Goal: Task Accomplishment & Management: Complete application form

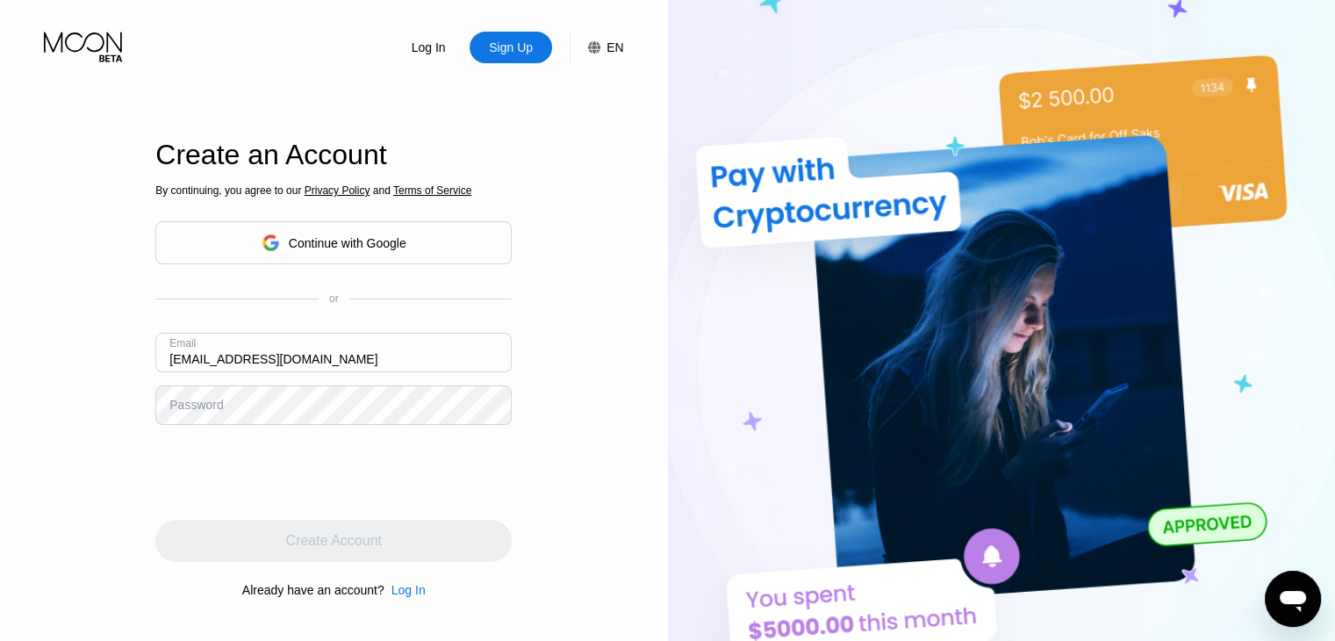
type input "[EMAIL_ADDRESS][DOMAIN_NAME]"
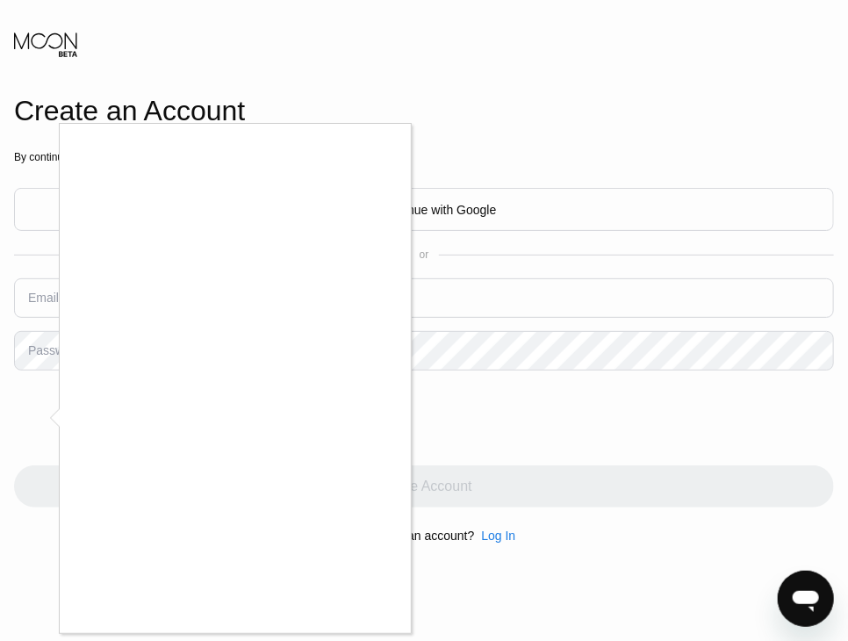
click at [613, 85] on div at bounding box center [424, 320] width 848 height 641
drag, startPoint x: 653, startPoint y: 24, endPoint x: 720, endPoint y: 138, distance: 132.1
click at [720, 138] on div at bounding box center [424, 320] width 848 height 641
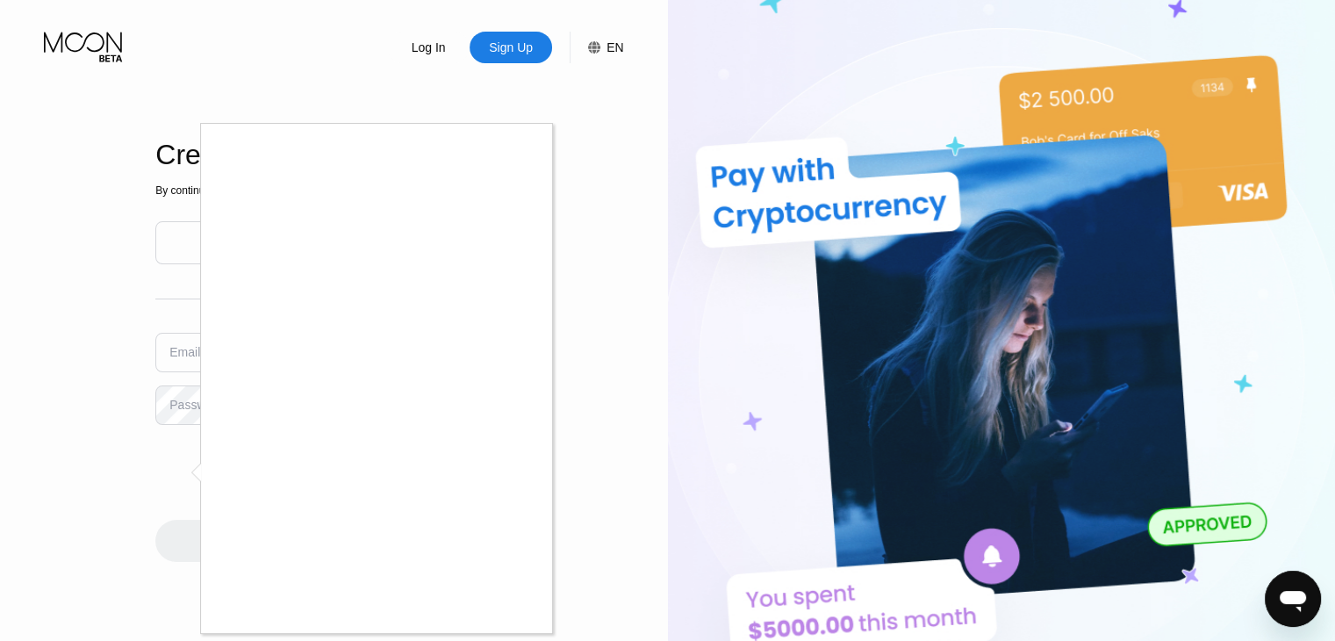
click at [650, 411] on div at bounding box center [667, 320] width 1335 height 641
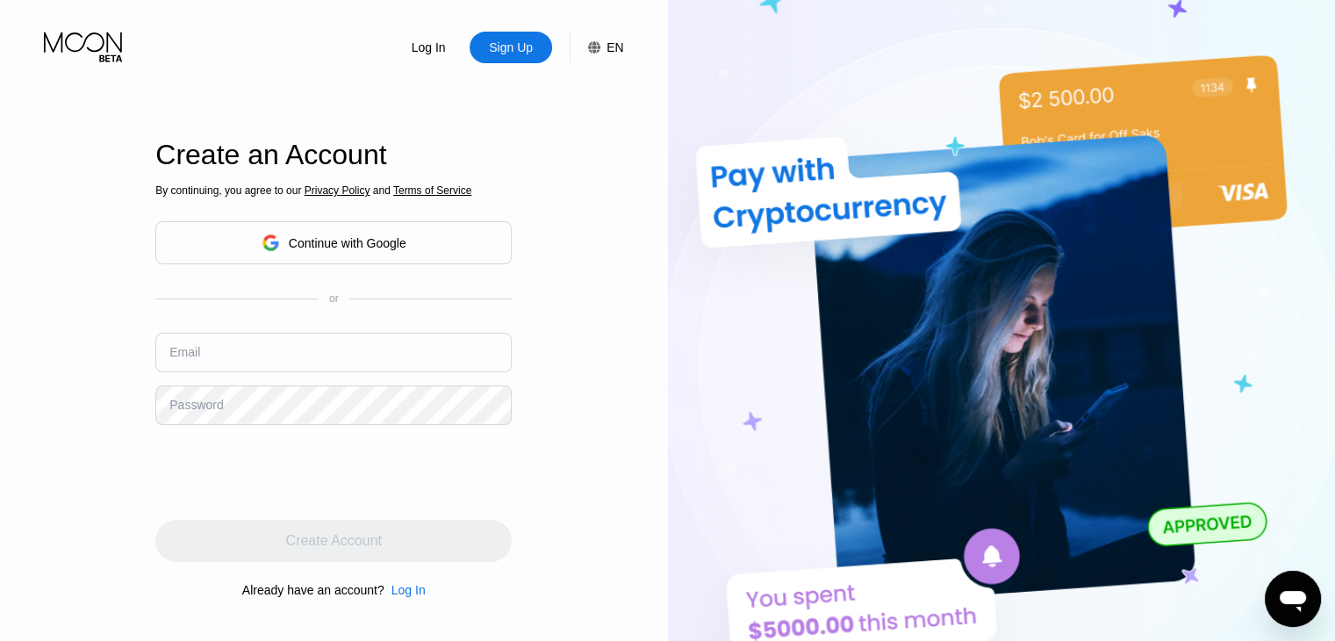
click at [241, 360] on input "text" at bounding box center [333, 352] width 356 height 39
type input "';lkdas';lkdas"
type input "2;jklaspldk"
type input "j2lsakdasdawe@gmail.com"
click at [250, 429] on div "By continuing, you agree to our Privacy Policy and Terms of Service Continue wi…" at bounding box center [333, 391] width 356 height 422
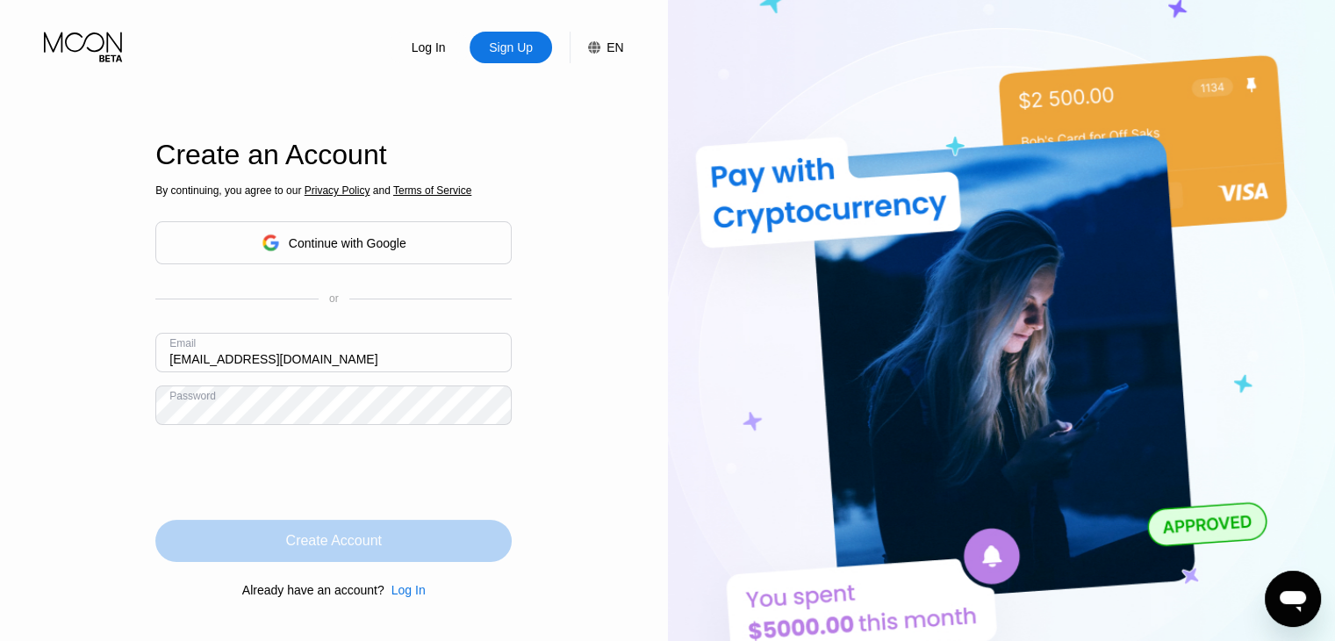
click at [267, 541] on div "Create Account" at bounding box center [333, 541] width 356 height 42
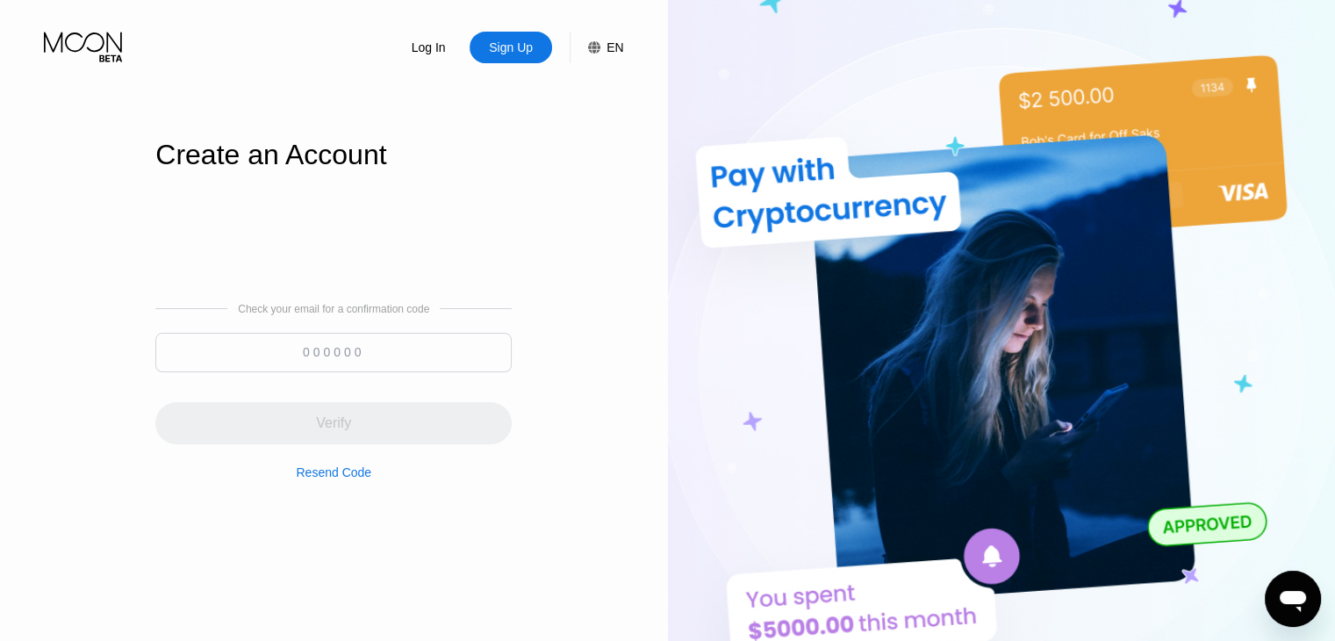
click at [326, 383] on div "Check your email for a confirmation code Verify Resend Code" at bounding box center [333, 391] width 356 height 176
click at [861, 180] on img at bounding box center [1002, 352] width 668 height 705
click at [811, 183] on img at bounding box center [1002, 352] width 668 height 705
click at [861, 161] on img at bounding box center [1002, 352] width 668 height 705
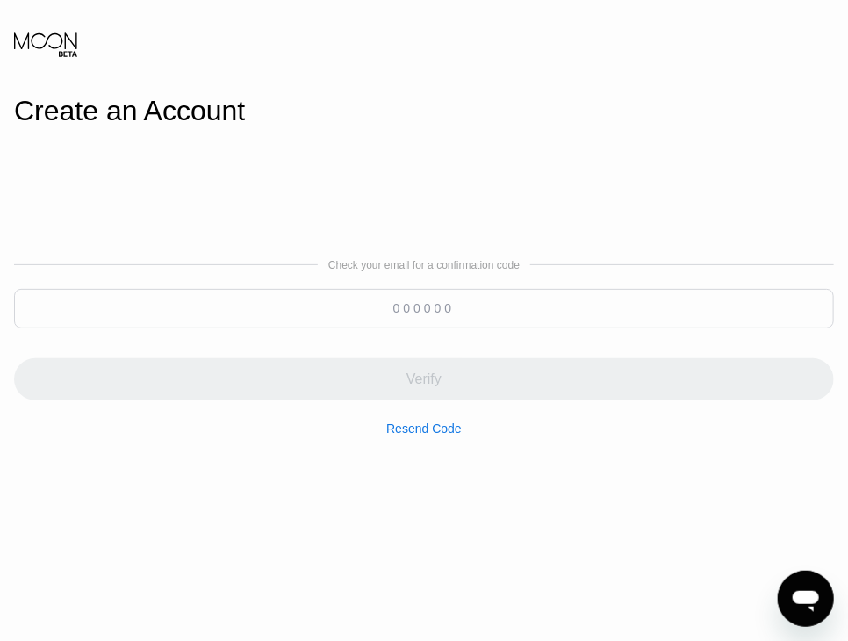
type input "123456"
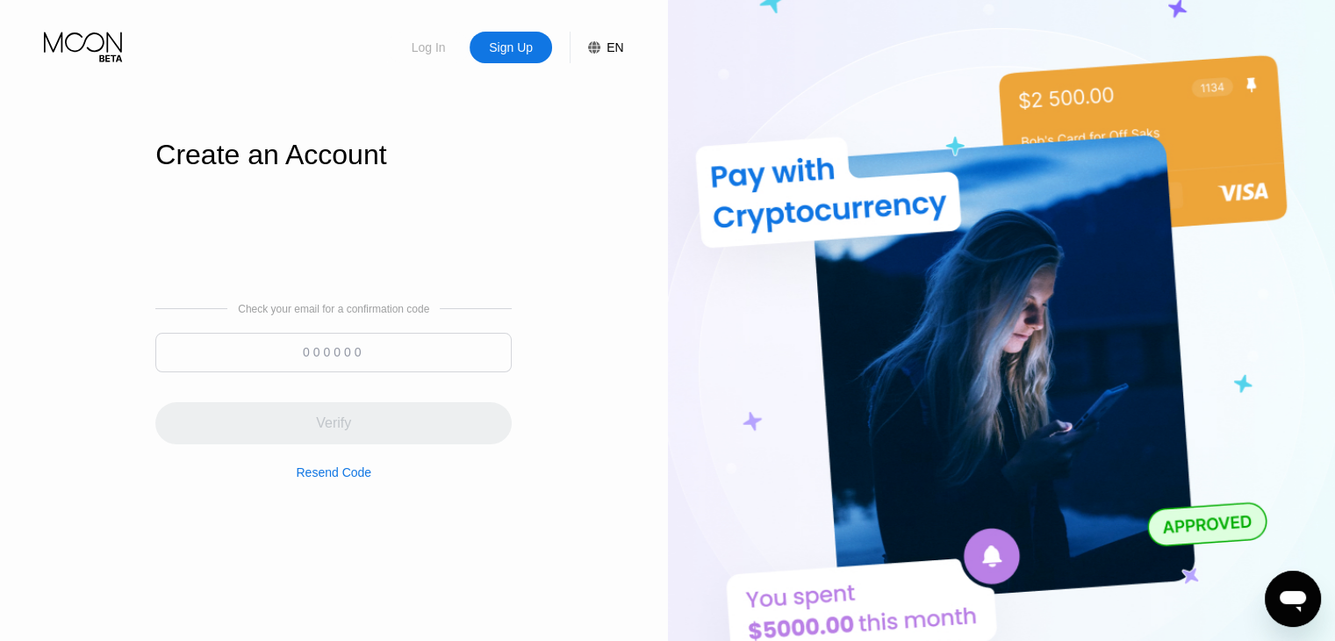
drag, startPoint x: 426, startPoint y: 51, endPoint x: 605, endPoint y: 194, distance: 229.2
click at [605, 194] on div "Log In Sign Up EN Language Select an item Save Create an Account Check your ema…" at bounding box center [334, 352] width 668 height 705
click at [861, 97] on img at bounding box center [1002, 352] width 668 height 705
click at [861, 115] on img at bounding box center [1002, 352] width 668 height 705
click at [861, 147] on img at bounding box center [1002, 352] width 668 height 705
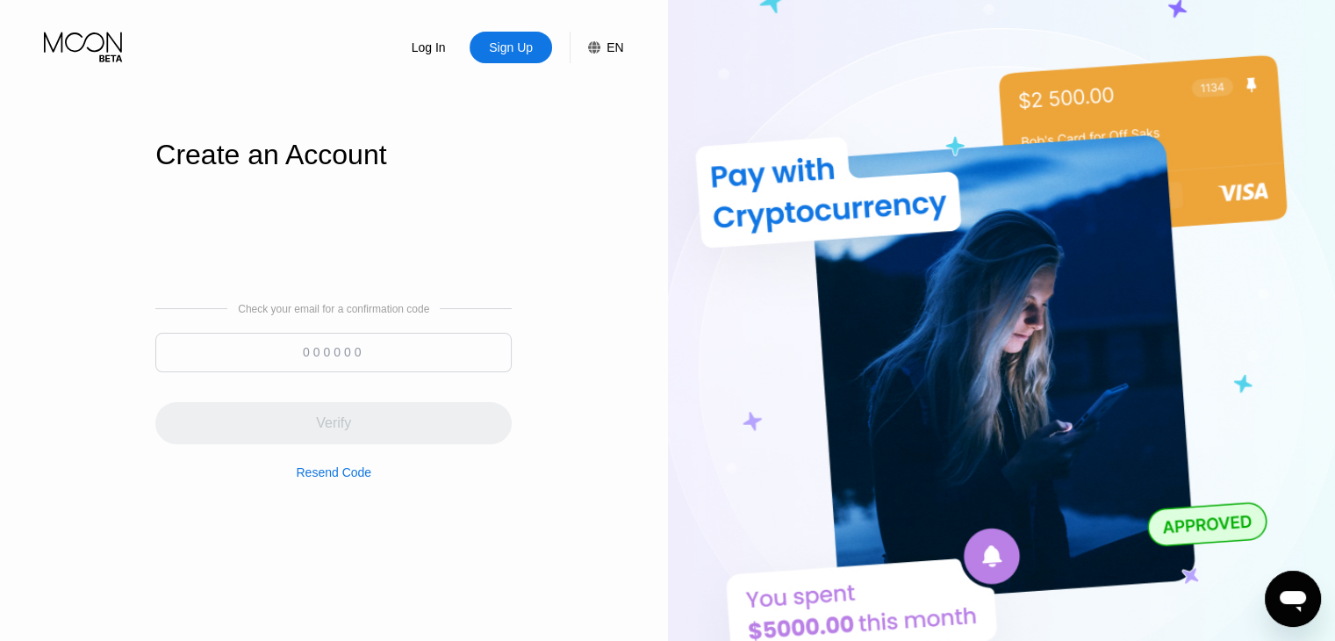
click at [861, 154] on img at bounding box center [1002, 352] width 668 height 705
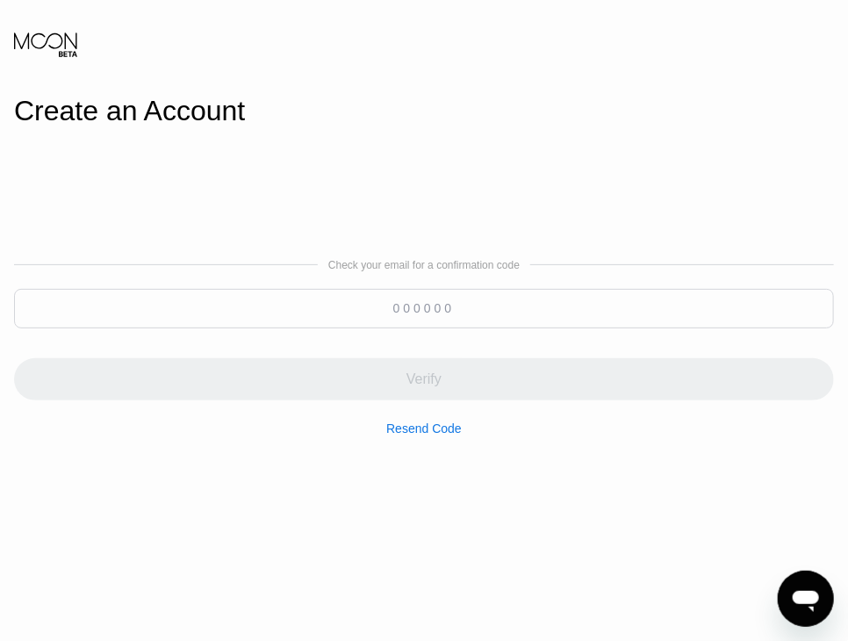
type input "123456"
click at [699, 154] on div "Check your email for a confirmation code 123456 Verify Resend Code" at bounding box center [424, 347] width 820 height 422
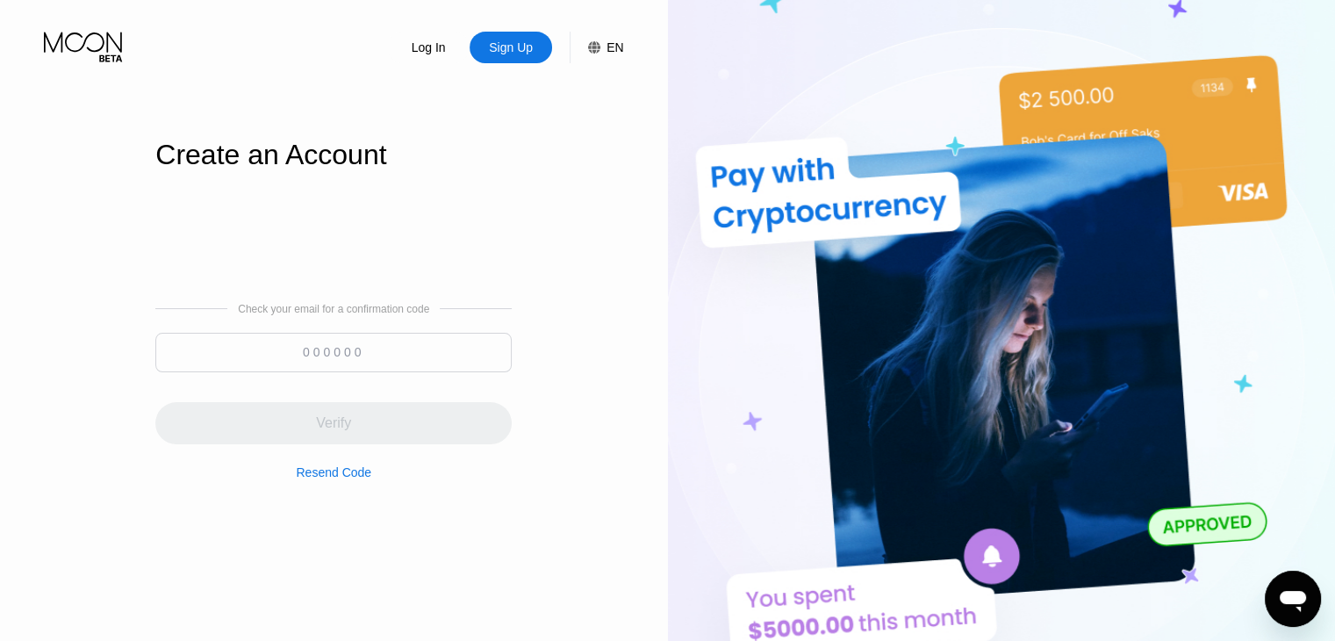
click at [861, 239] on img at bounding box center [1002, 352] width 668 height 705
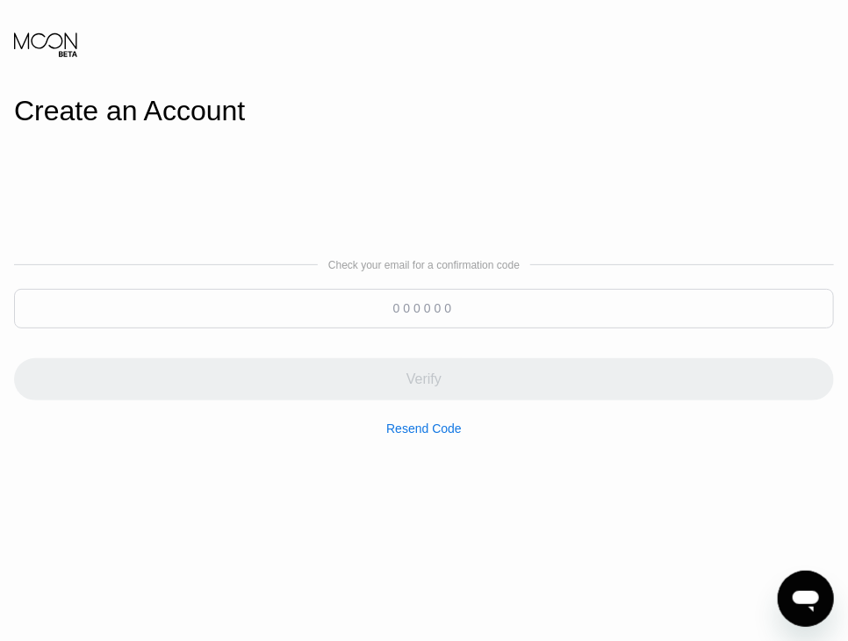
type input "123456"
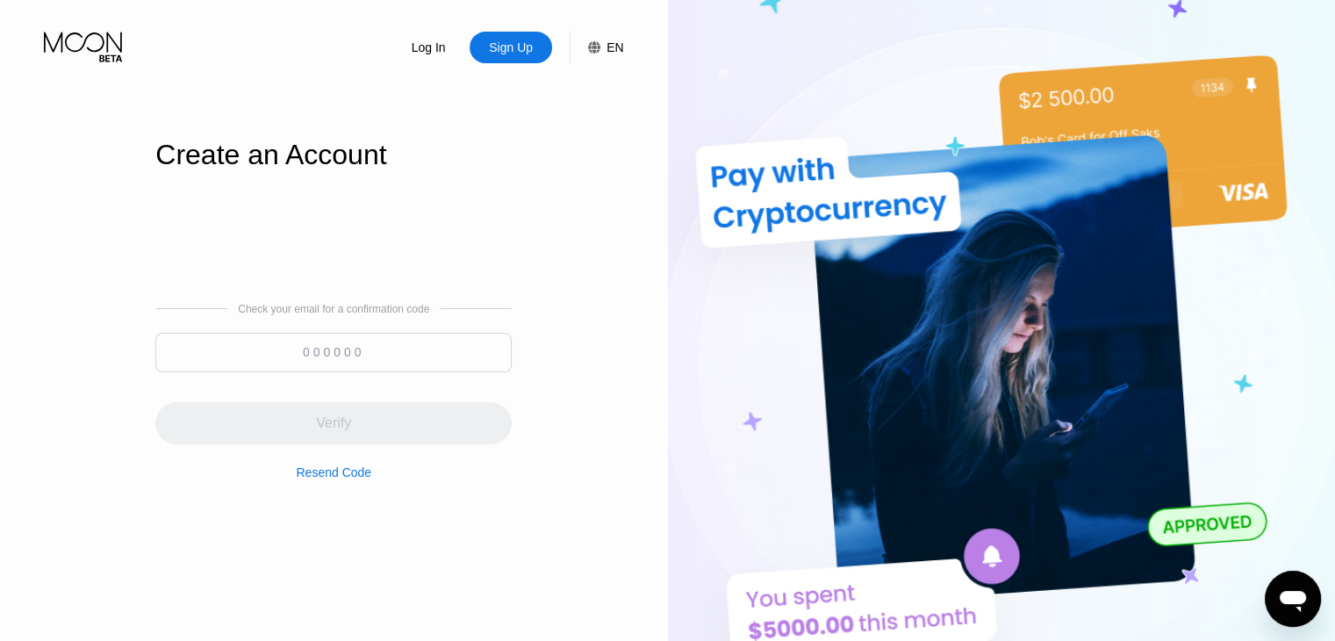
paste input
paste input "884787"
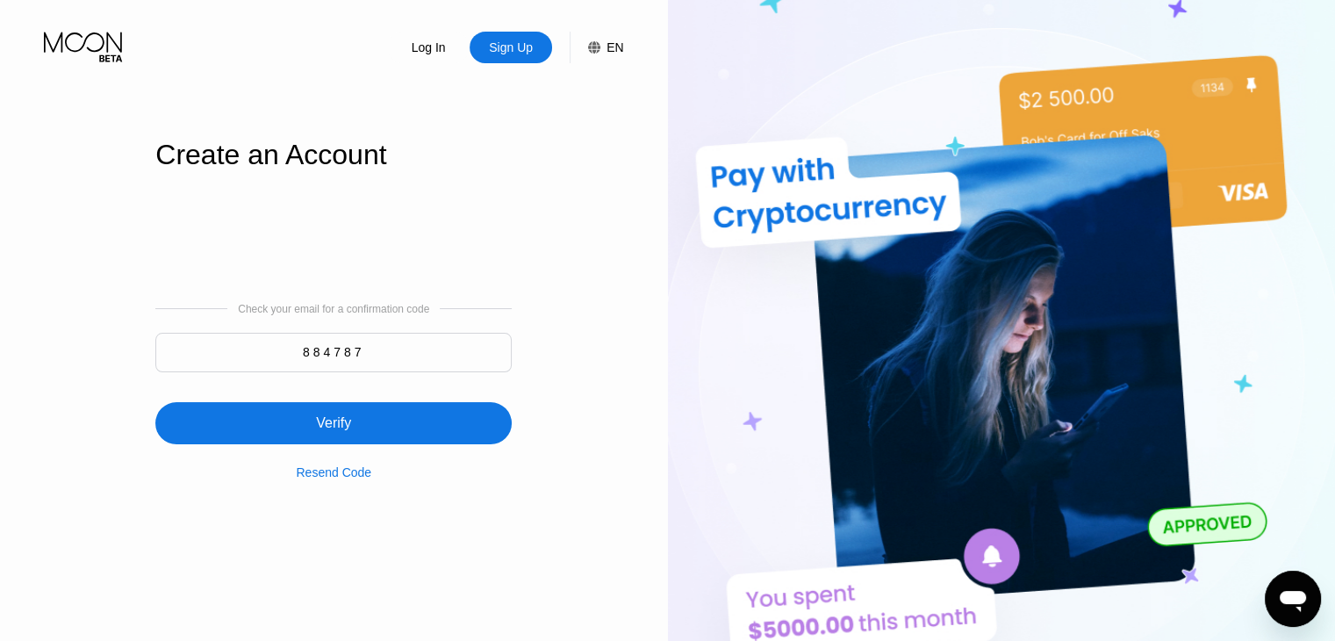
type input "884787"
click at [381, 351] on input "884787" at bounding box center [333, 352] width 356 height 39
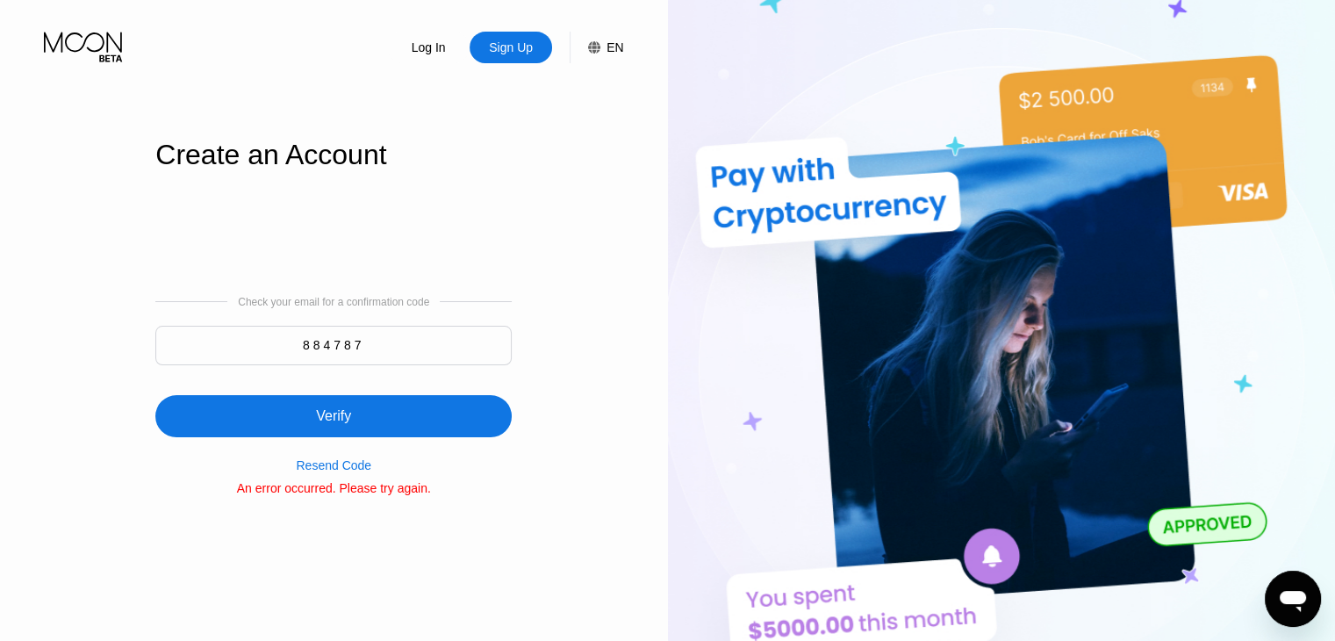
click at [759, 176] on img at bounding box center [1002, 352] width 668 height 705
click at [462, 361] on input "884787" at bounding box center [333, 345] width 356 height 39
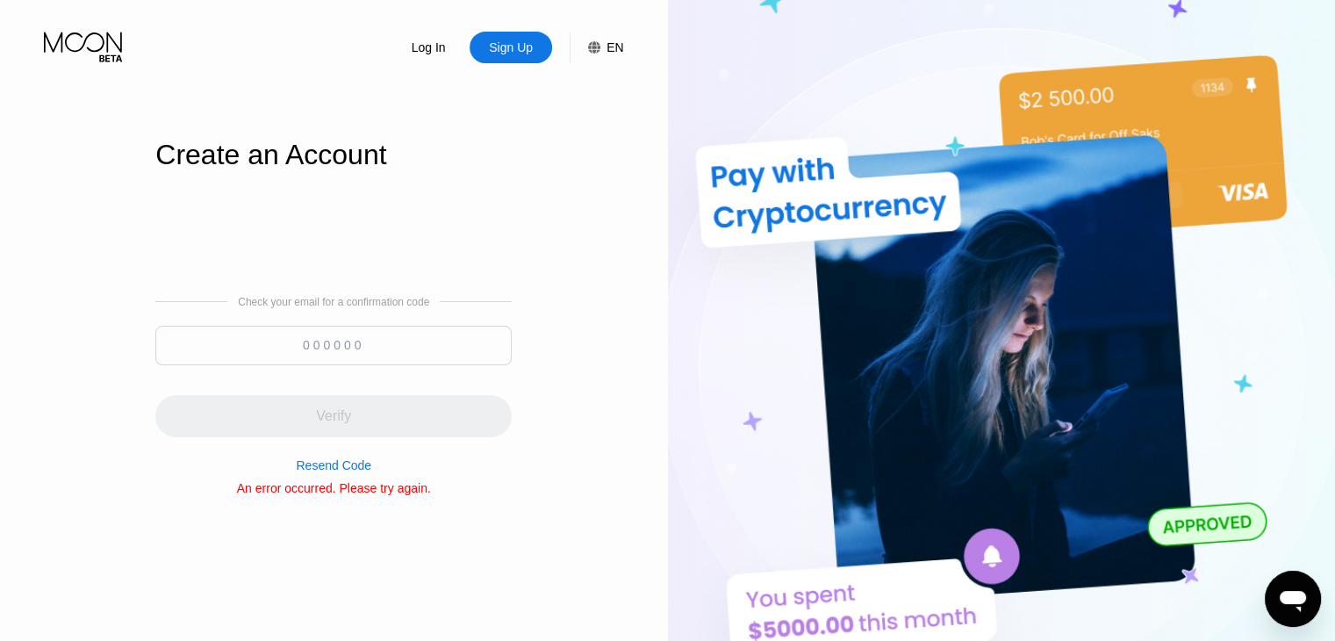
click at [362, 342] on input at bounding box center [333, 345] width 356 height 39
click at [383, 350] on input at bounding box center [333, 345] width 356 height 39
paste input
